Goal: Task Accomplishment & Management: Manage account settings

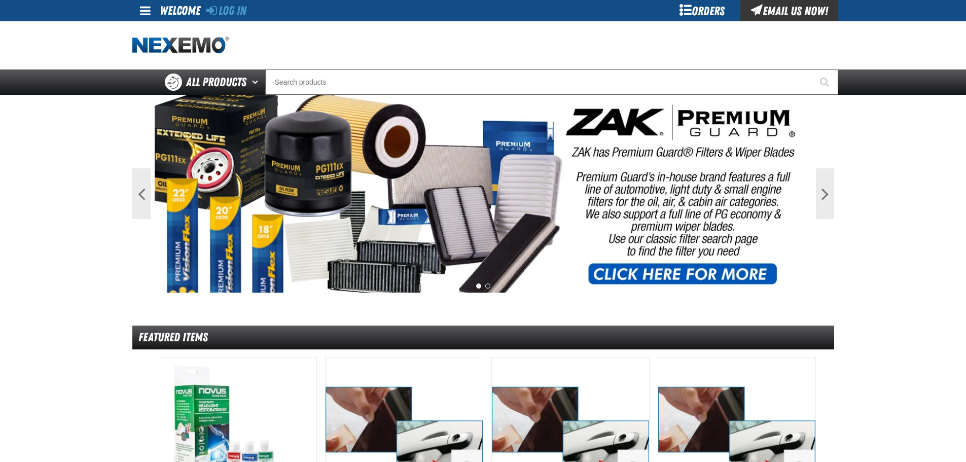
click at [711, 13] on div "Orders" at bounding box center [703, 10] width 76 height 21
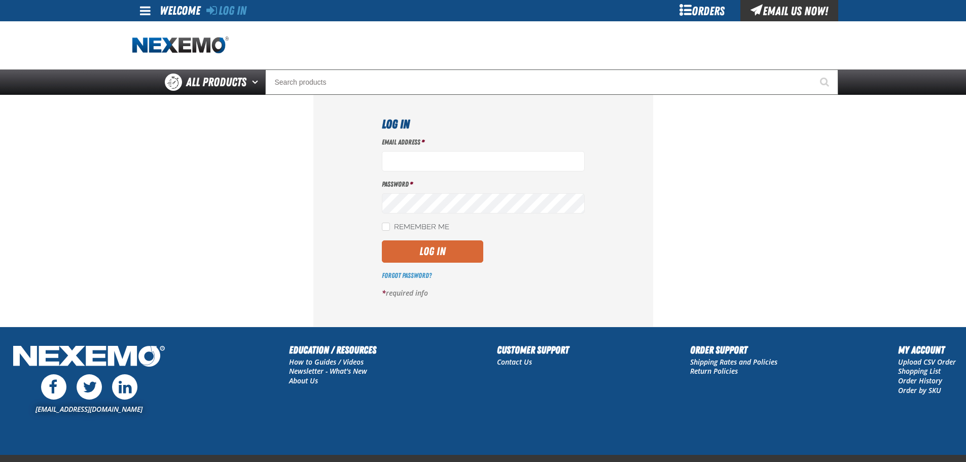
type input "[EMAIL_ADDRESS][DOMAIN_NAME]"
click at [427, 252] on button "Log In" at bounding box center [432, 251] width 101 height 22
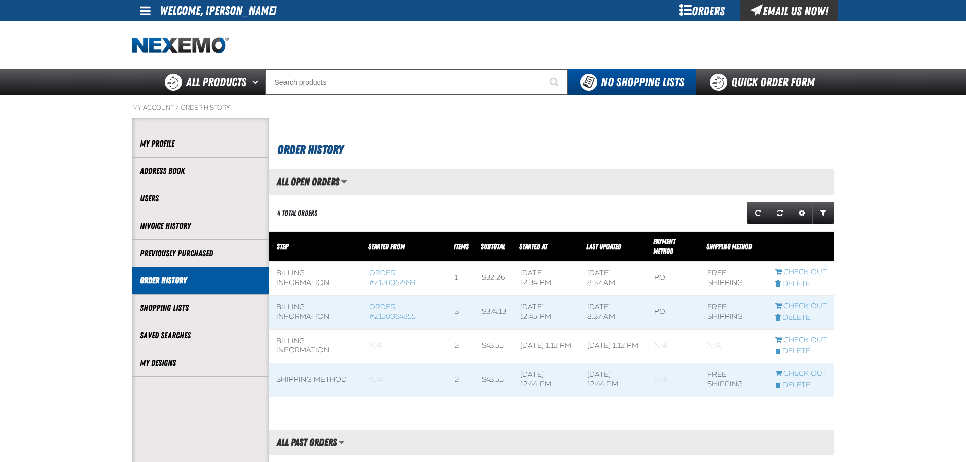
scroll to position [1, 1]
